Goal: Task Accomplishment & Management: Manage account settings

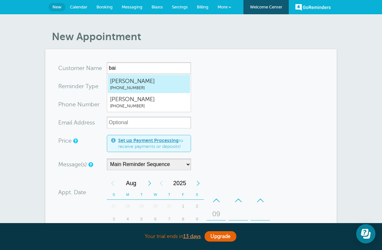
click at [151, 83] on span "[PERSON_NAME]" at bounding box center [149, 81] width 78 height 8
type input "BaileyHahn7577610303"
type input "Bailey Hahn"
type input "(757) 761-0303"
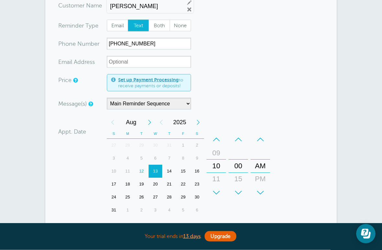
scroll to position [63, 0]
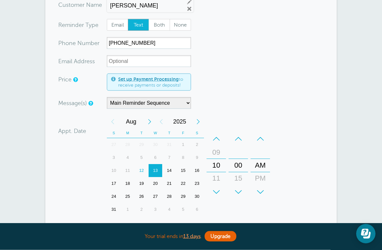
click at [158, 170] on div "13" at bounding box center [156, 170] width 14 height 13
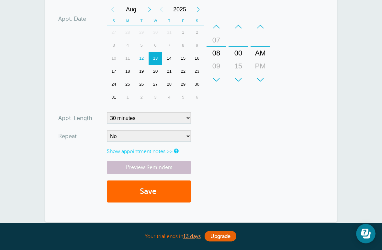
scroll to position [176, 0]
click at [174, 164] on link "Preview Reminders" at bounding box center [149, 167] width 84 height 13
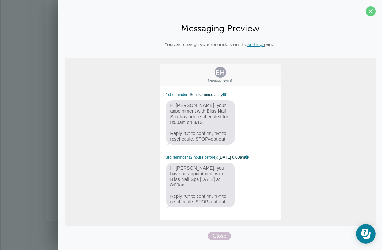
click at [371, 11] on span at bounding box center [371, 11] width 10 height 10
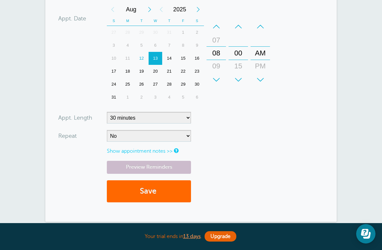
click at [159, 148] on link "Show appointment notes >>" at bounding box center [140, 151] width 66 height 6
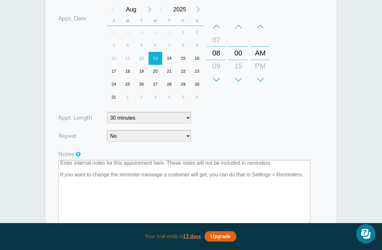
click at [254, 123] on form "You are creating a new customer. To use an existing customer select one from th…" at bounding box center [191, 83] width 266 height 393
click at [186, 115] on select "5 minutes 10 minutes 15 minutes 20 minutes 25 minutes 30 minutes 35 minutes 40 …" at bounding box center [149, 118] width 84 height 12
select select "5"
click at [361, 121] on div "New Appointment You are creating a new customer. To use an existing customer se…" at bounding box center [191, 90] width 382 height 503
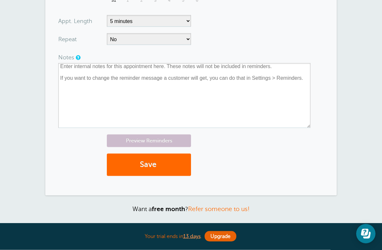
scroll to position [272, 0]
click at [167, 161] on button "Save" at bounding box center [149, 165] width 84 height 22
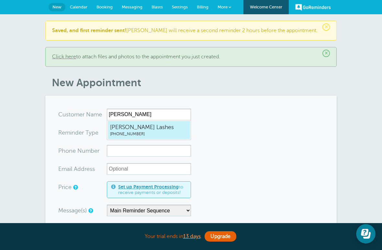
click at [167, 129] on span "Loie Lashes" at bounding box center [149, 127] width 78 height 8
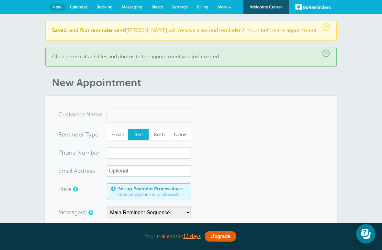
type input "LoieLashes7576137529"
type input "Loie Lashes"
type input "(757) 613-7529"
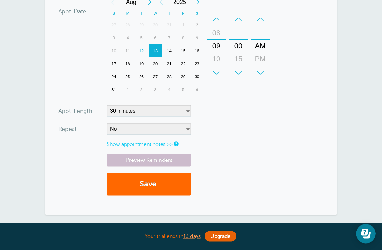
scroll to position [229, 0]
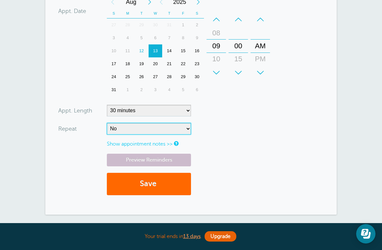
click at [182, 126] on select "No Daily Weekly Every 2 weeks Every 3 weeks Every 4 weeks Monthly Every 5 weeks…" at bounding box center [149, 129] width 84 height 12
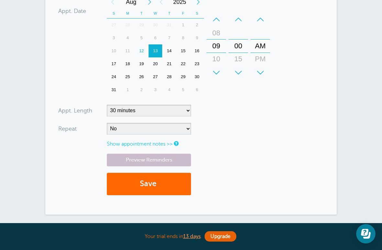
click at [171, 180] on button "Save" at bounding box center [149, 184] width 84 height 22
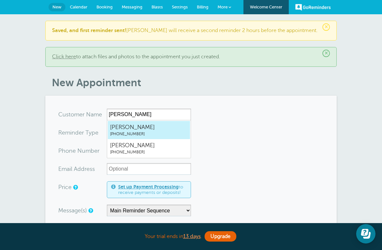
click at [170, 128] on span "Christy Thompson" at bounding box center [149, 127] width 78 height 8
type input "ChristyThompson7579017645"
type input "Christy Thompson"
type input "(757) 901-7645"
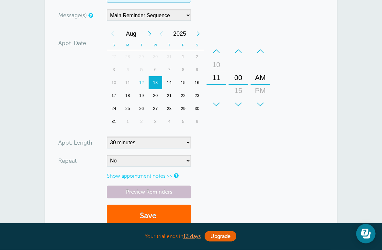
scroll to position [199, 0]
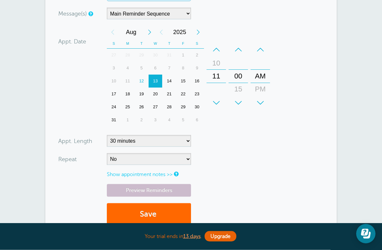
click at [173, 209] on button "Save" at bounding box center [149, 214] width 84 height 22
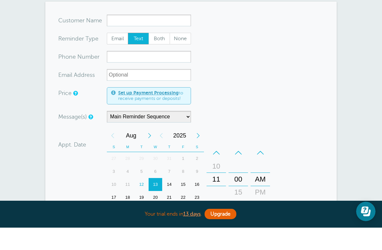
scroll to position [78, 0]
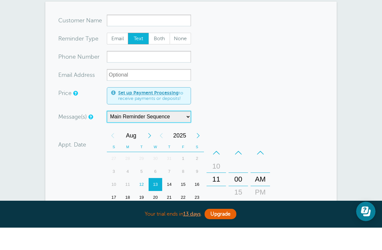
click at [183, 133] on select "Bliss Nail Spa Main Reminder Sequence" at bounding box center [149, 139] width 84 height 12
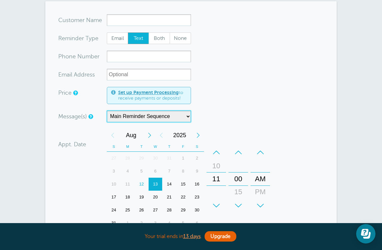
select select "158985"
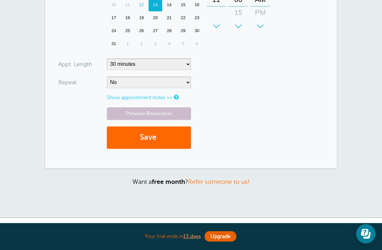
click at [179, 112] on link "Preview Reminders" at bounding box center [149, 113] width 84 height 13
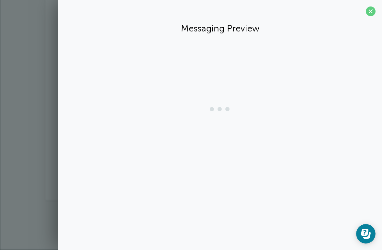
scroll to position [237, 0]
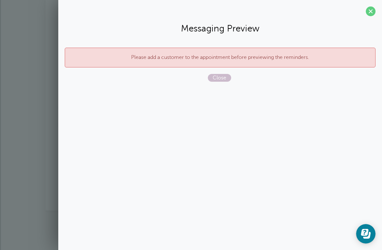
click at [370, 14] on span at bounding box center [371, 11] width 10 height 10
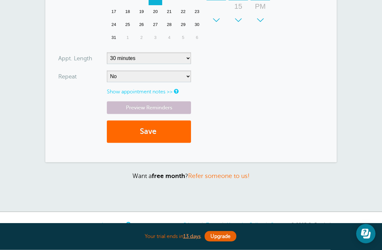
scroll to position [318, 0]
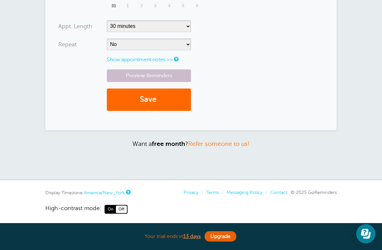
click at [173, 92] on button "Save" at bounding box center [149, 99] width 84 height 22
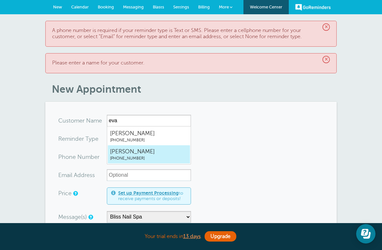
click at [158, 158] on span "(757) 374-2187" at bounding box center [149, 159] width 78 height 6
type input "EvaCaldwell7573742187"
type input "Eva Caldwell"
type input "(757) 374-2187"
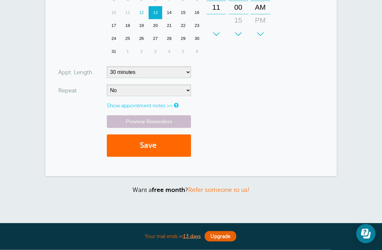
scroll to position [274, 0]
click at [177, 144] on button "Save" at bounding box center [149, 145] width 84 height 22
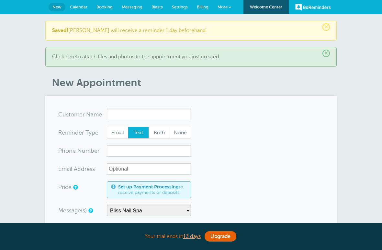
select select "158985"
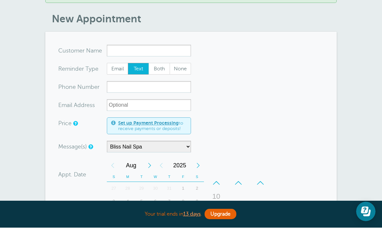
scroll to position [42, 0]
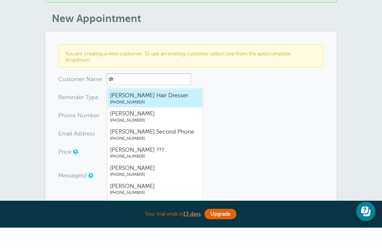
type input "d"
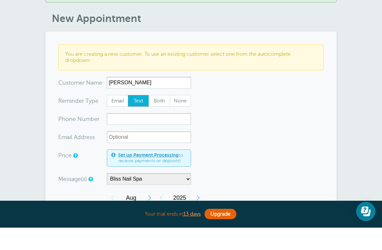
type input "Dr Gloden"
click at [172, 135] on input "xxx-no-autofill" at bounding box center [149, 141] width 84 height 12
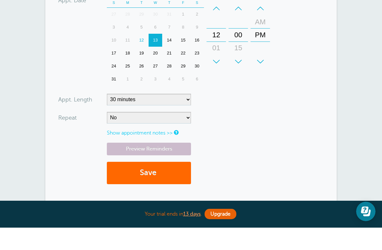
scroll to position [248, 0]
type input "19715062506"
click at [169, 184] on button "Save" at bounding box center [149, 195] width 84 height 22
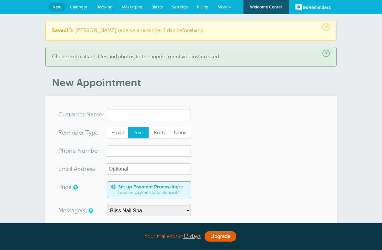
select select "158985"
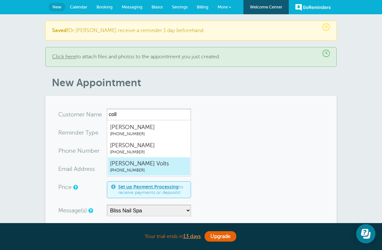
click at [147, 165] on span "[PERSON_NAME] Volts" at bounding box center [149, 163] width 78 height 8
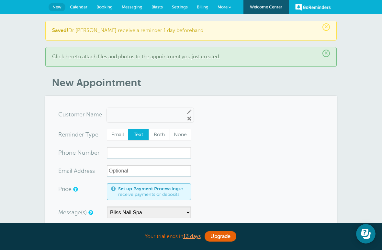
type input "ColleenVolts7032985009"
type input "[PERSON_NAME] Volts"
type input "[PHONE_NUMBER]"
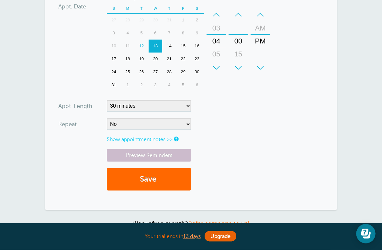
scroll to position [235, 0]
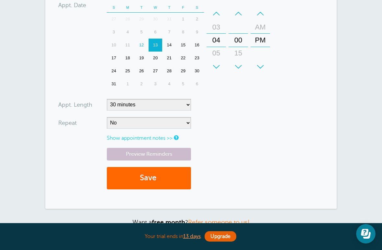
click at [168, 172] on button "Save" at bounding box center [149, 178] width 84 height 22
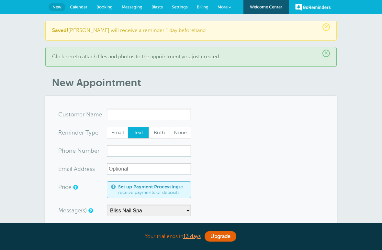
select select "158985"
click at [317, 6] on link "GoReminders" at bounding box center [314, 7] width 36 height 14
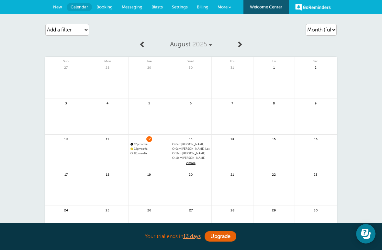
click at [202, 149] on span "9am [PERSON_NAME] Lashes" at bounding box center [191, 149] width 38 height 4
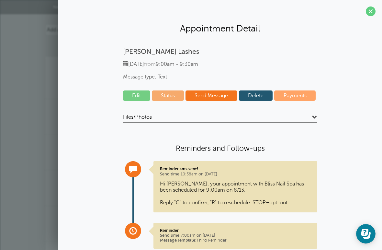
click at [372, 11] on span at bounding box center [371, 11] width 10 height 10
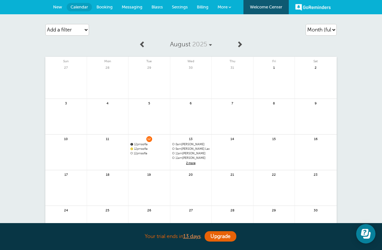
click at [180, 11] on link "Settings" at bounding box center [180, 7] width 25 height 14
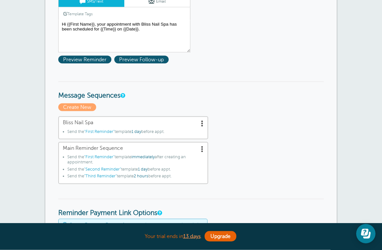
scroll to position [112, 0]
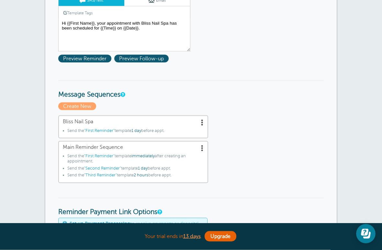
click at [182, 125] on link "Bliss Nail Spa Send the "First Reminder" template 1 day before appt." at bounding box center [133, 126] width 150 height 23
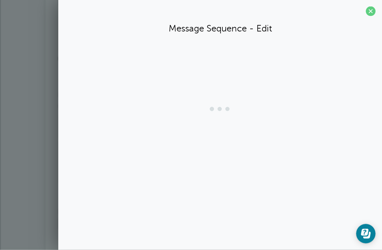
scroll to position [112, 0]
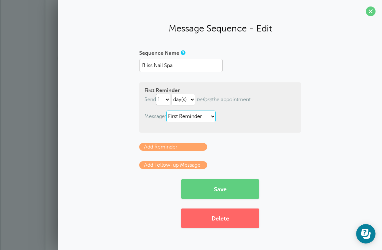
click at [216, 119] on select "First Reminder Second Reminder Third Reminder" at bounding box center [191, 117] width 49 height 12
click at [373, 10] on span at bounding box center [371, 11] width 10 height 10
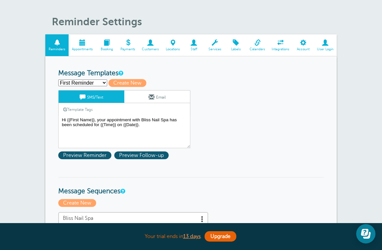
scroll to position [0, 0]
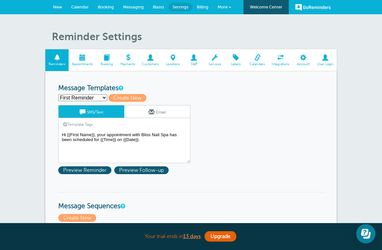
click at [108, 7] on span "Booking" at bounding box center [106, 7] width 16 height 5
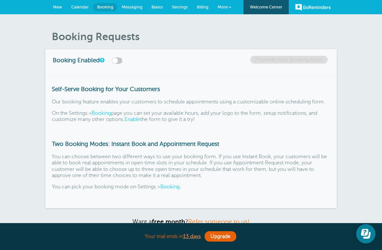
click at [59, 7] on span "New" at bounding box center [57, 7] width 9 height 5
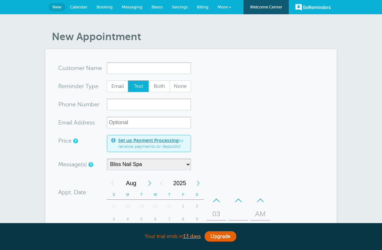
select select "158985"
click at [225, 10] on link "More" at bounding box center [224, 7] width 23 height 15
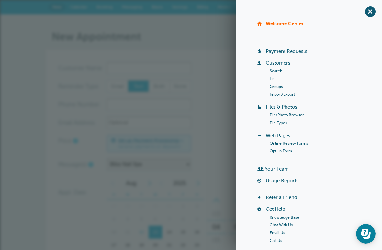
click at [370, 9] on span "+" at bounding box center [370, 11] width 15 height 15
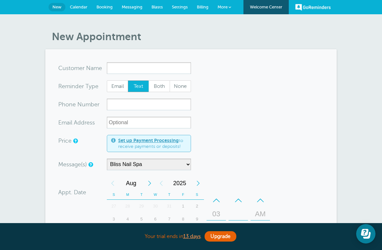
click at [183, 12] on link "Settings" at bounding box center [180, 7] width 25 height 14
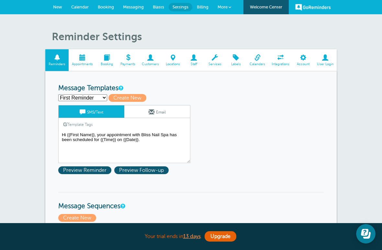
click at [95, 171] on span "Preview Reminder" at bounding box center [84, 170] width 53 height 8
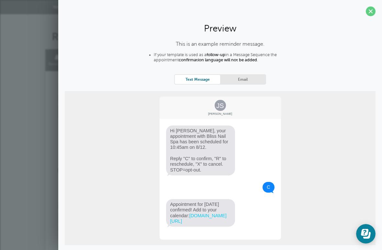
click at [372, 10] on span at bounding box center [371, 11] width 10 height 10
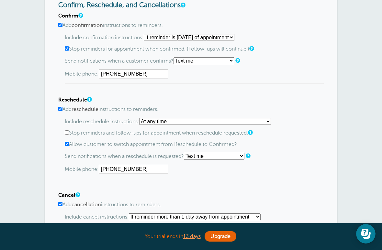
scroll to position [365, 0]
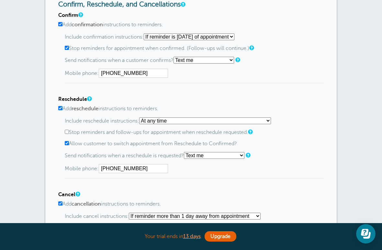
click at [63, 110] on input "Add reschedule instructions to reminders." at bounding box center [60, 108] width 4 height 4
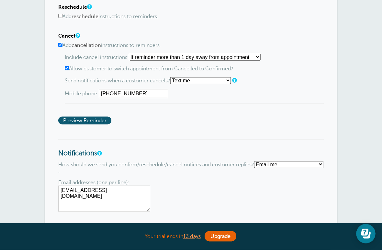
scroll to position [457, 0]
click at [63, 18] on input "Add reschedule instructions to reminders." at bounding box center [60, 16] width 4 height 4
checkbox input "true"
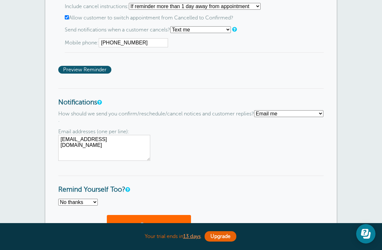
scroll to position [549, 0]
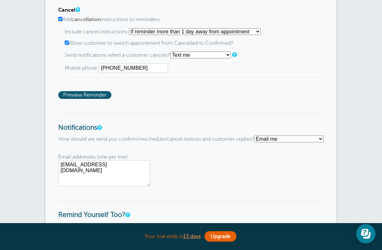
click at [98, 99] on span "Preview Reminder" at bounding box center [84, 95] width 53 height 8
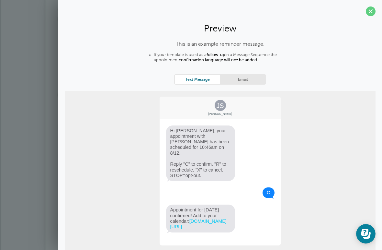
click at [371, 10] on span at bounding box center [371, 11] width 10 height 10
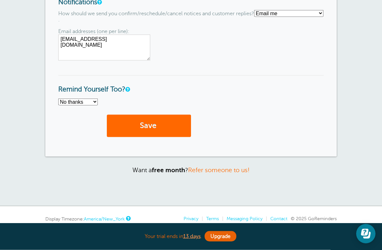
scroll to position [675, 0]
click at [170, 137] on button "Save" at bounding box center [149, 125] width 84 height 22
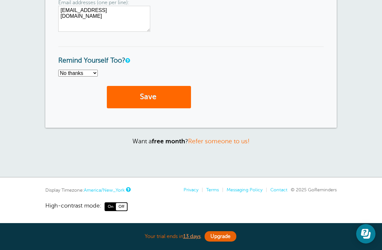
scroll to position [736, 0]
click at [96, 76] on select "No thanks Yes, text me Yes, email me" at bounding box center [78, 73] width 40 height 7
select select "4"
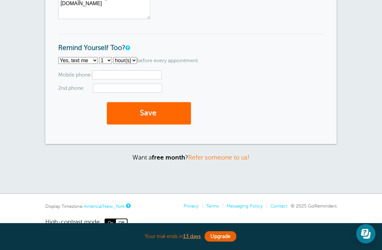
click at [133, 79] on input "text" at bounding box center [126, 74] width 69 height 9
type input "7575814069"
click at [173, 124] on button "Save" at bounding box center [149, 113] width 84 height 22
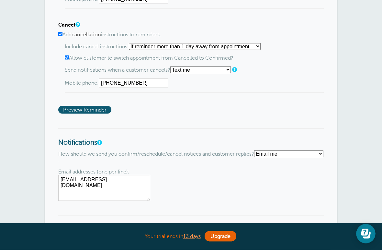
scroll to position [594, 0]
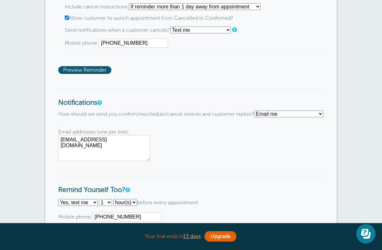
click at [101, 74] on span "Preview Reminder" at bounding box center [84, 70] width 53 height 8
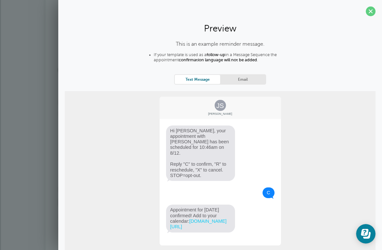
click at [372, 13] on span at bounding box center [371, 11] width 10 height 10
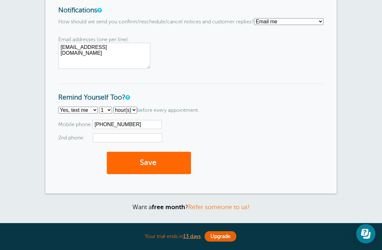
scroll to position [687, 0]
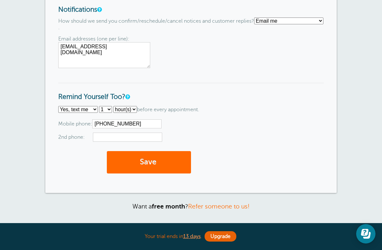
click at [175, 173] on button "Save" at bounding box center [149, 162] width 84 height 22
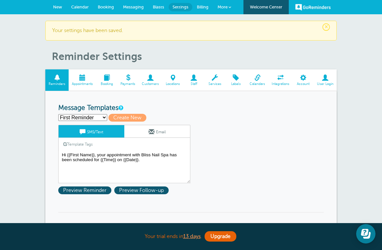
click at [84, 82] on span "Appointments" at bounding box center [82, 84] width 21 height 4
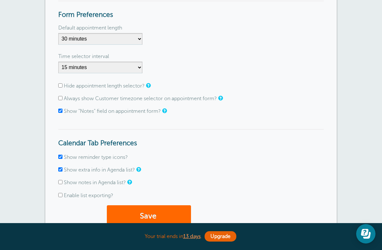
scroll to position [123, 0]
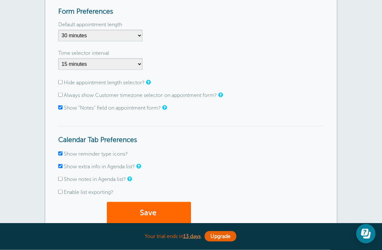
click at [58, 80] on input "Hide appointment length selector?" at bounding box center [60, 82] width 4 height 4
checkbox input "true"
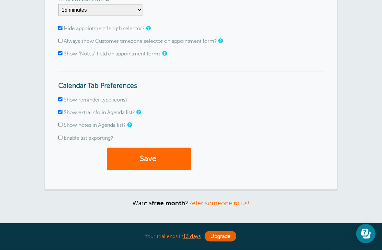
scroll to position [177, 0]
click at [124, 156] on button "Save" at bounding box center [149, 158] width 84 height 22
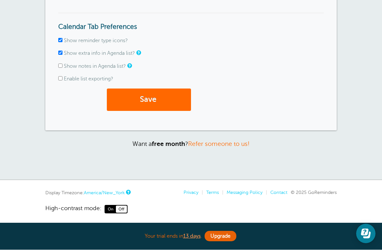
scroll to position [256, 0]
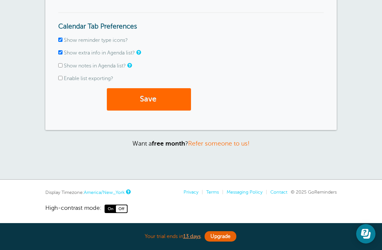
click at [177, 97] on button "Save" at bounding box center [149, 99] width 84 height 22
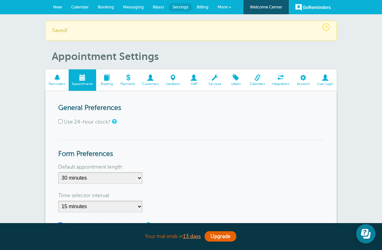
click at [137, 10] on link "Messaging" at bounding box center [134, 7] width 30 height 14
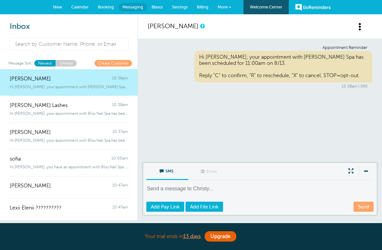
click at [360, 204] on link "Send" at bounding box center [364, 207] width 20 height 10
click at [365, 206] on link "Send" at bounding box center [364, 207] width 20 height 10
click at [178, 187] on textarea at bounding box center [261, 193] width 229 height 16
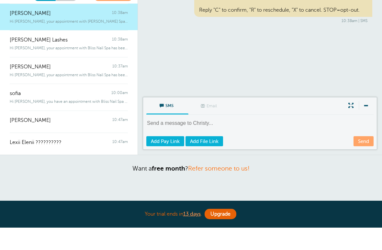
scroll to position [43, 0]
click at [210, 161] on span "Add File Link" at bounding box center [204, 163] width 29 height 5
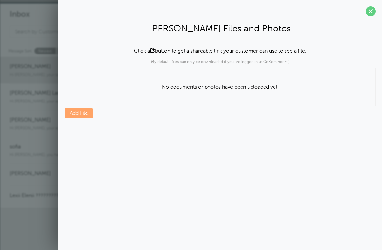
click at [377, 8] on section "Christy's Files and Photos Click a button to get a shareable link your customer…" at bounding box center [220, 61] width 324 height 123
click at [373, 12] on span at bounding box center [371, 11] width 10 height 10
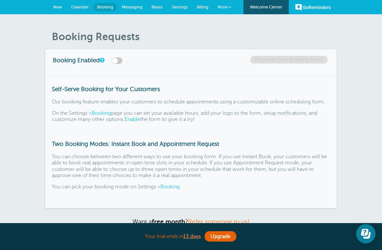
click at [228, 9] on link "More" at bounding box center [224, 7] width 23 height 15
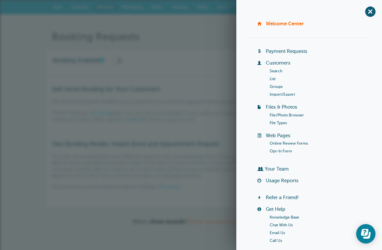
click at [275, 77] on link "List" at bounding box center [273, 78] width 6 height 5
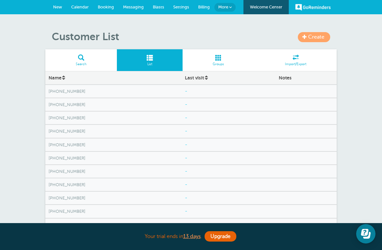
click at [85, 9] on span "Calendar" at bounding box center [80, 7] width 18 height 5
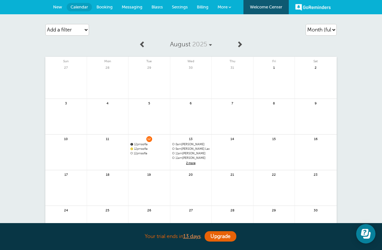
click at [196, 150] on span "9am Loie Lashes" at bounding box center [191, 149] width 38 height 4
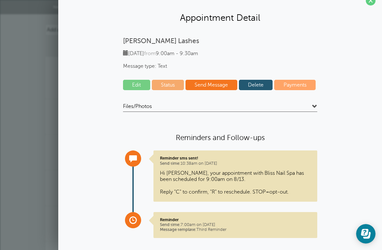
scroll to position [10, 0]
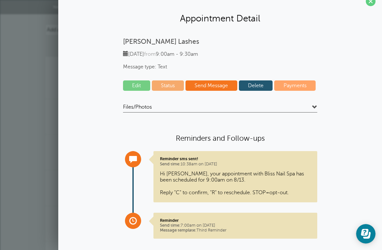
click at [218, 85] on link "Send Message" at bounding box center [212, 85] width 52 height 10
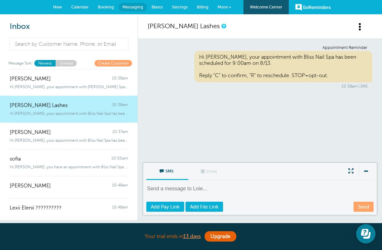
click at [363, 207] on link "Send" at bounding box center [364, 207] width 20 height 10
click at [364, 29] on span at bounding box center [361, 27] width 8 height 8
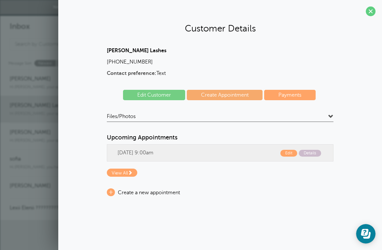
click at [130, 171] on span at bounding box center [130, 172] width 5 height 5
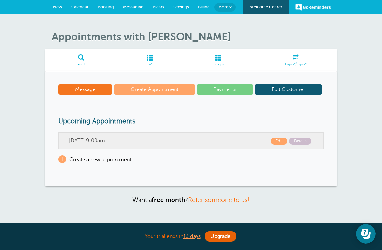
click at [368, 234] on icon "Open Learn | Contact Us" at bounding box center [364, 232] width 7 height 7
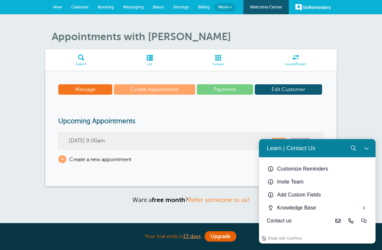
click at [368, 151] on button "Close Learn | Contact Us" at bounding box center [366, 148] width 13 height 13
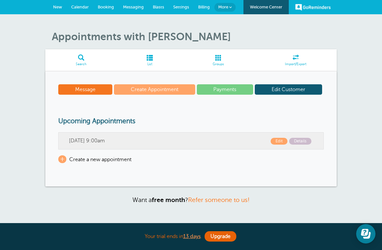
click at [179, 8] on span "Settings" at bounding box center [181, 7] width 16 height 5
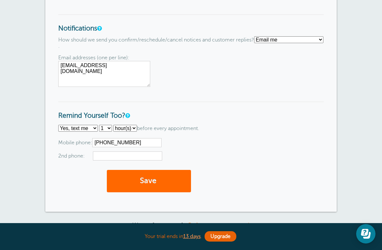
scroll to position [660, 0]
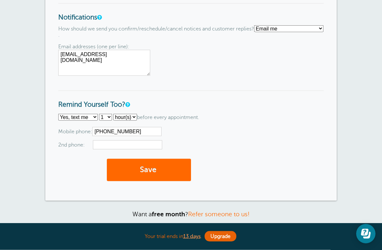
click at [254, 32] on select "Text me Email me Don't send me notifications" at bounding box center [288, 28] width 69 height 7
select select "4"
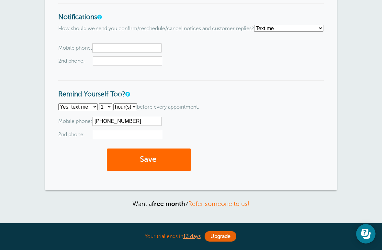
click at [171, 171] on button "Save" at bounding box center [149, 159] width 84 height 22
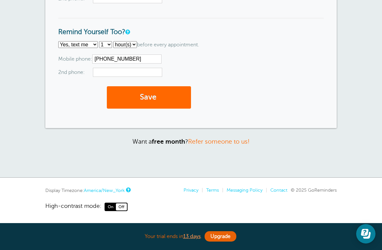
scroll to position [791, 0]
click at [141, 100] on button "Save" at bounding box center [149, 97] width 84 height 22
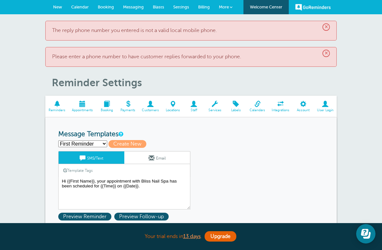
click at [227, 11] on link "More" at bounding box center [226, 7] width 23 height 15
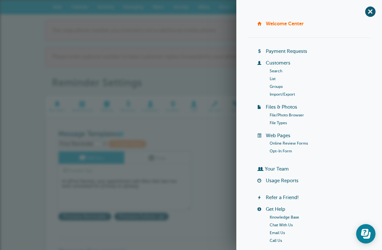
click at [371, 12] on span "+" at bounding box center [370, 11] width 15 height 15
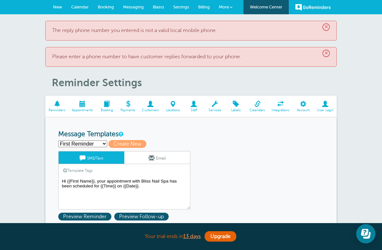
click at [110, 47] on div "× Please enter a phone number to have customer replies forwarded to your phone." at bounding box center [191, 57] width 292 height 20
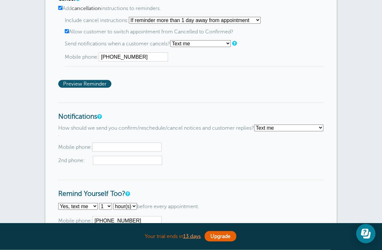
scroll to position [607, 0]
click at [135, 151] on input "text" at bounding box center [126, 146] width 69 height 9
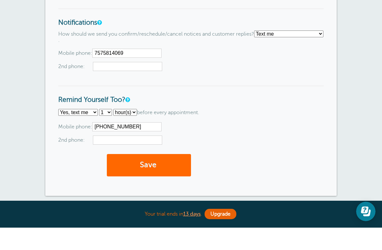
scroll to position [678, 0]
type input "7575814069"
click at [171, 187] on button "Save" at bounding box center [149, 187] width 84 height 22
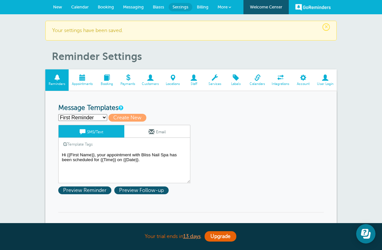
click at [109, 80] on span at bounding box center [106, 78] width 21 height 6
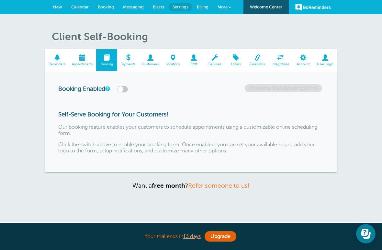
click at [83, 60] on span at bounding box center [83, 57] width 28 height 6
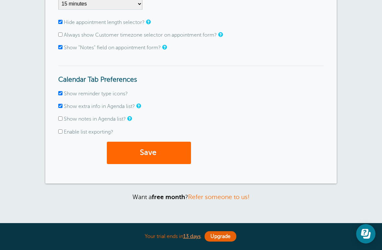
scroll to position [182, 0]
click at [160, 155] on button "Save" at bounding box center [149, 153] width 84 height 22
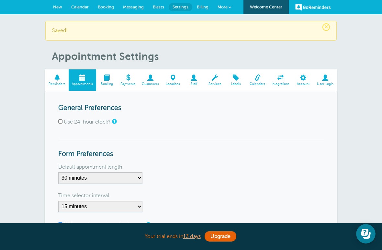
click at [229, 9] on link "More" at bounding box center [224, 7] width 23 height 15
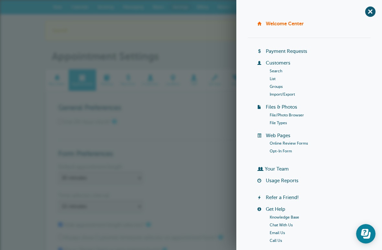
click at [372, 13] on span "+" at bounding box center [370, 11] width 15 height 15
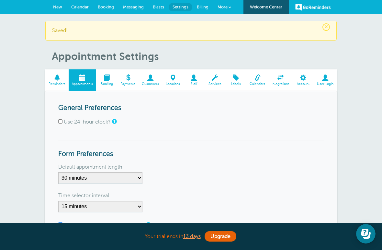
click at [137, 36] on div "× Saved!" at bounding box center [191, 31] width 292 height 20
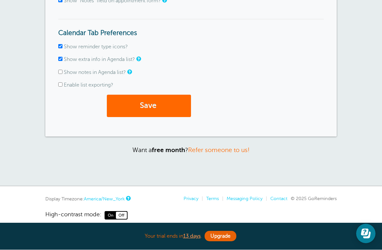
scroll to position [256, 0]
